Goal: Task Accomplishment & Management: Manage account settings

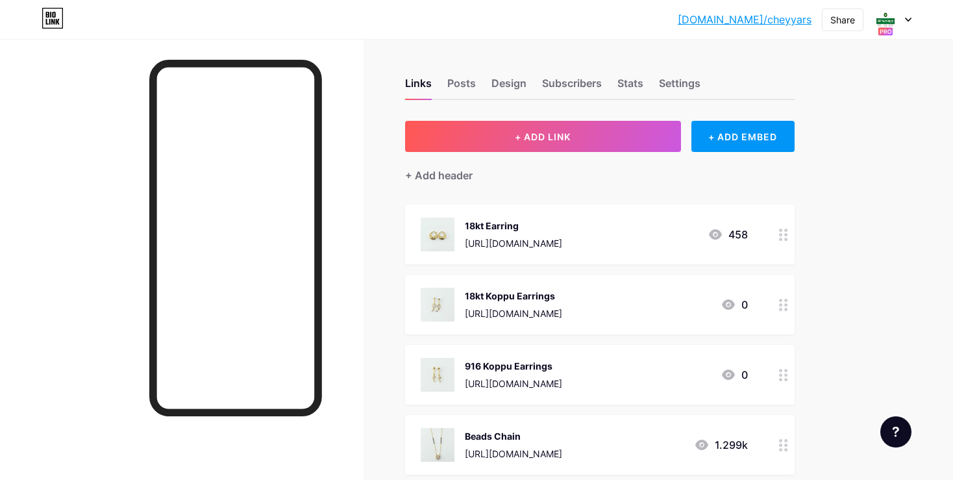
click at [786, 235] on icon at bounding box center [783, 235] width 9 height 12
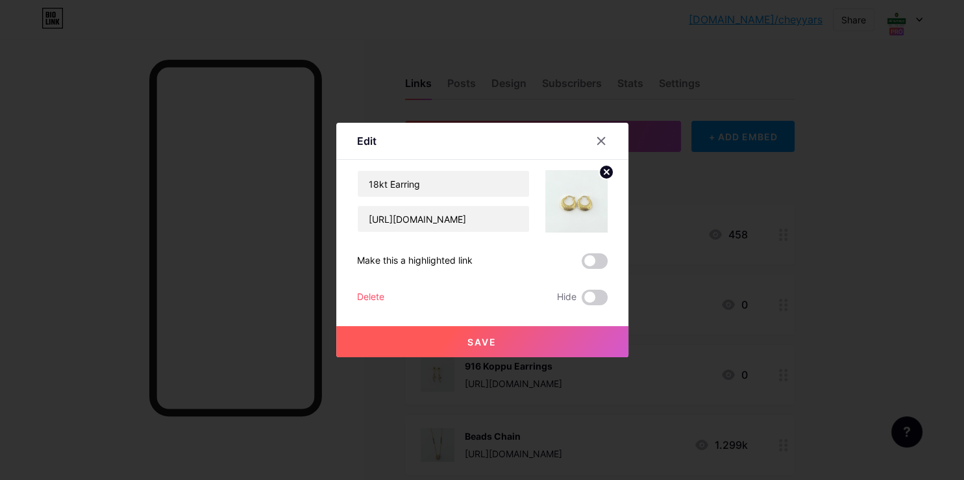
click at [609, 165] on circle at bounding box center [606, 172] width 14 height 14
click at [562, 218] on div "Picture" at bounding box center [577, 201] width 62 height 62
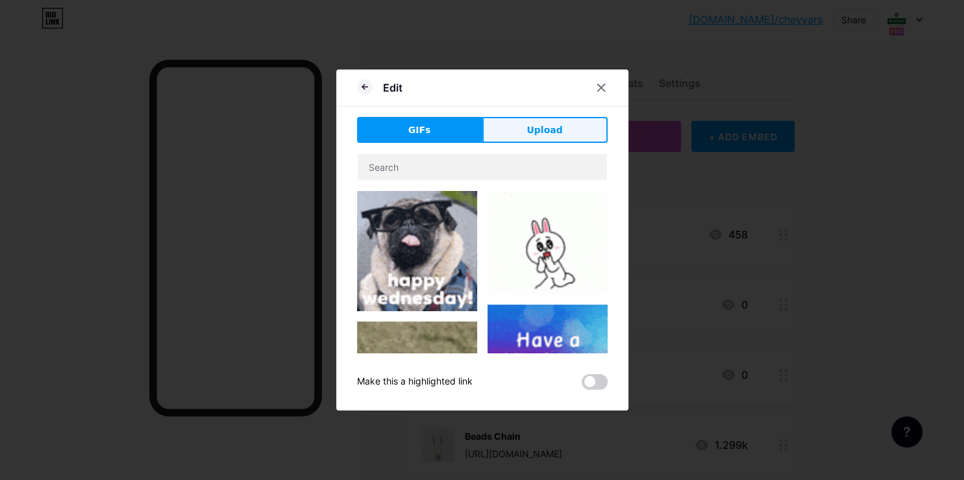
click at [521, 131] on button "Upload" at bounding box center [545, 130] width 125 height 26
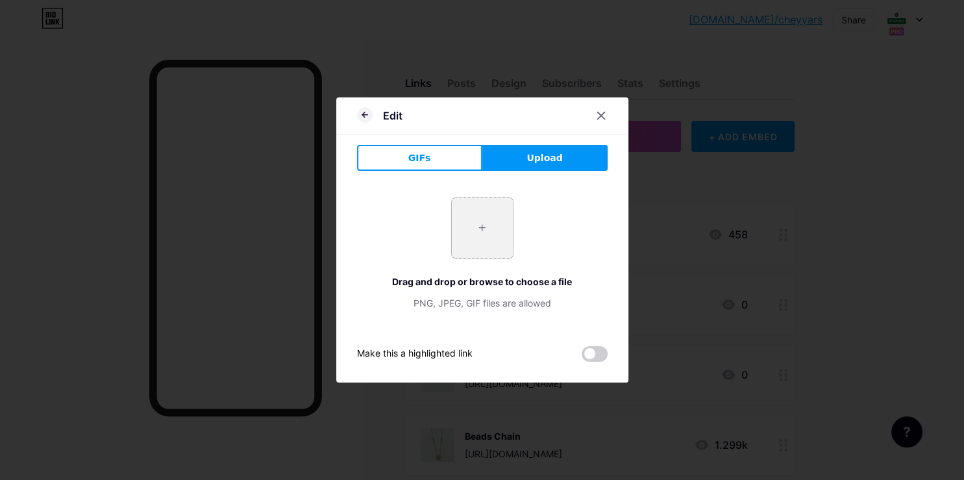
click at [462, 226] on input "file" at bounding box center [482, 227] width 61 height 61
type input "C:\fakepath\20251007_153751.jpg"
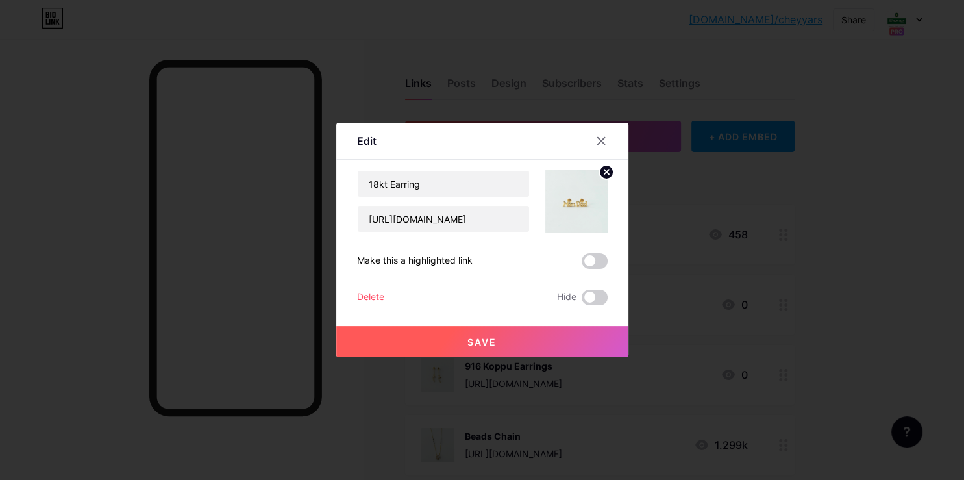
click at [469, 346] on span "Save" at bounding box center [482, 341] width 29 height 11
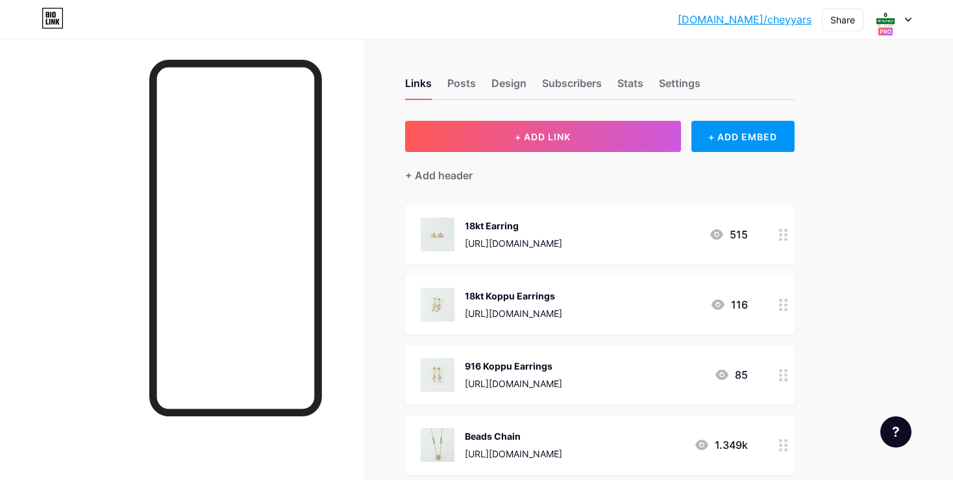
click at [782, 235] on icon at bounding box center [783, 235] width 9 height 12
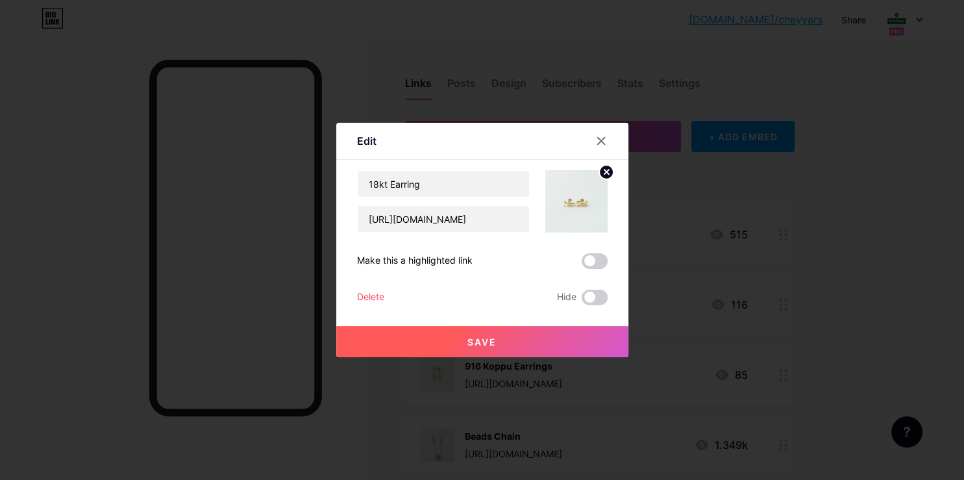
click at [605, 175] on circle at bounding box center [606, 172] width 14 height 14
click at [577, 207] on div "Picture" at bounding box center [577, 201] width 26 height 39
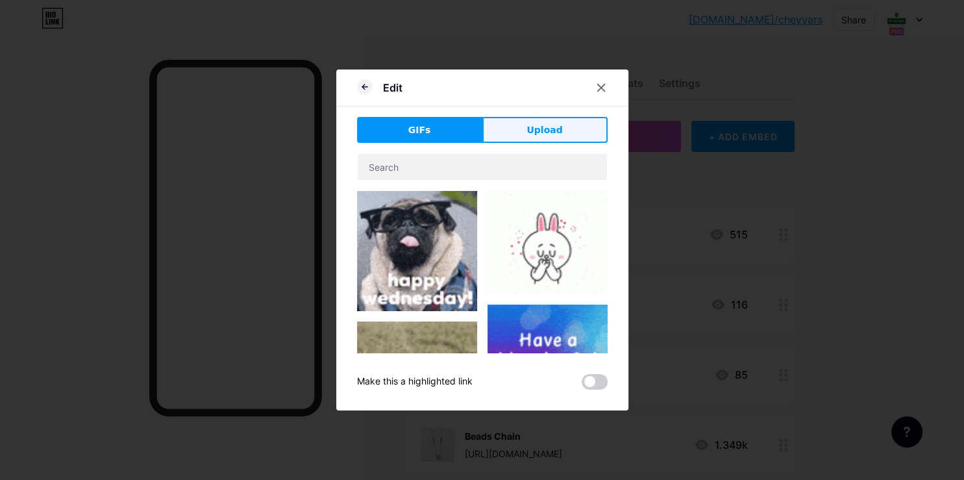
click at [549, 143] on button "Upload" at bounding box center [545, 130] width 125 height 26
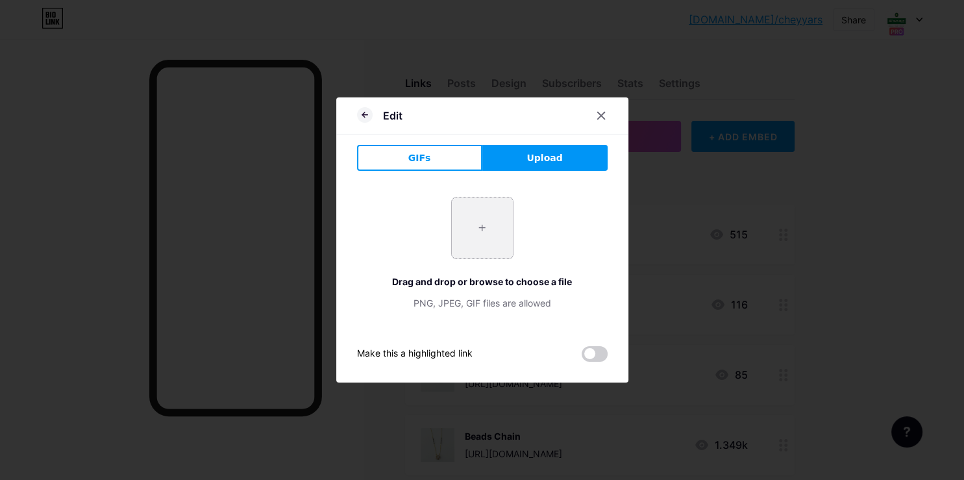
click at [487, 236] on input "file" at bounding box center [482, 227] width 61 height 61
type input "C:\fakepath\20251007_155011.jpg"
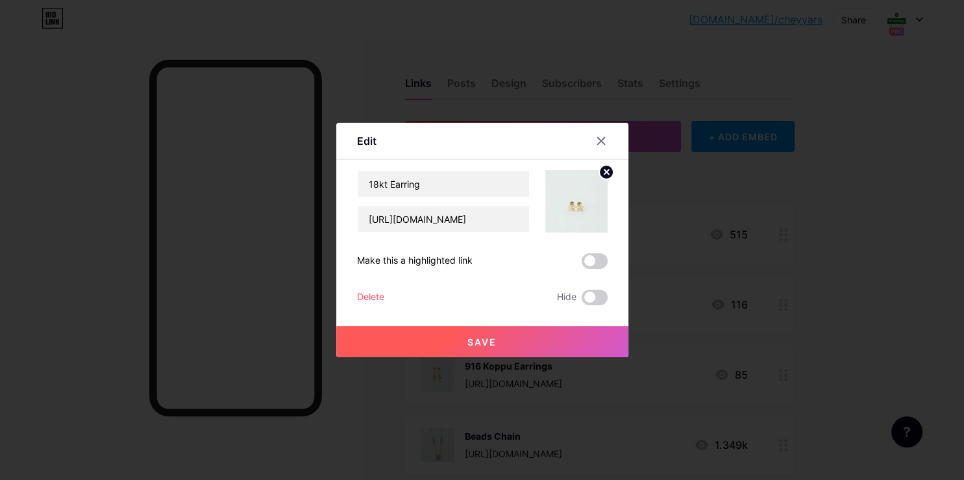
click at [478, 334] on button "Save" at bounding box center [482, 341] width 292 height 31
